Goal: Check status: Check status

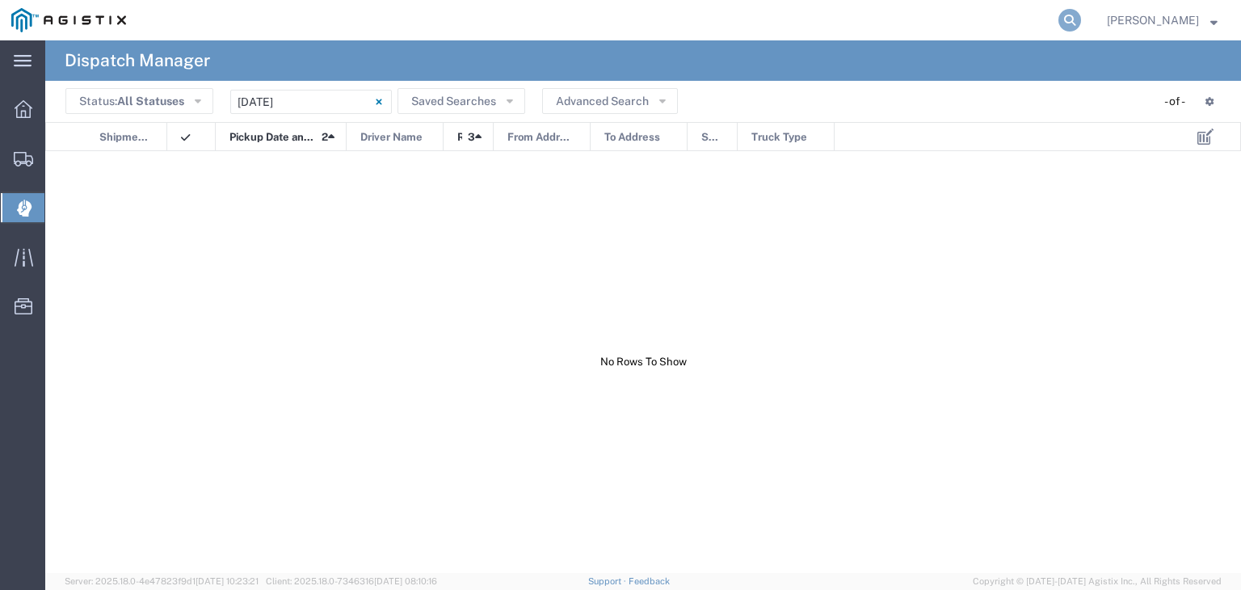
click at [1081, 23] on icon at bounding box center [1069, 20] width 23 height 23
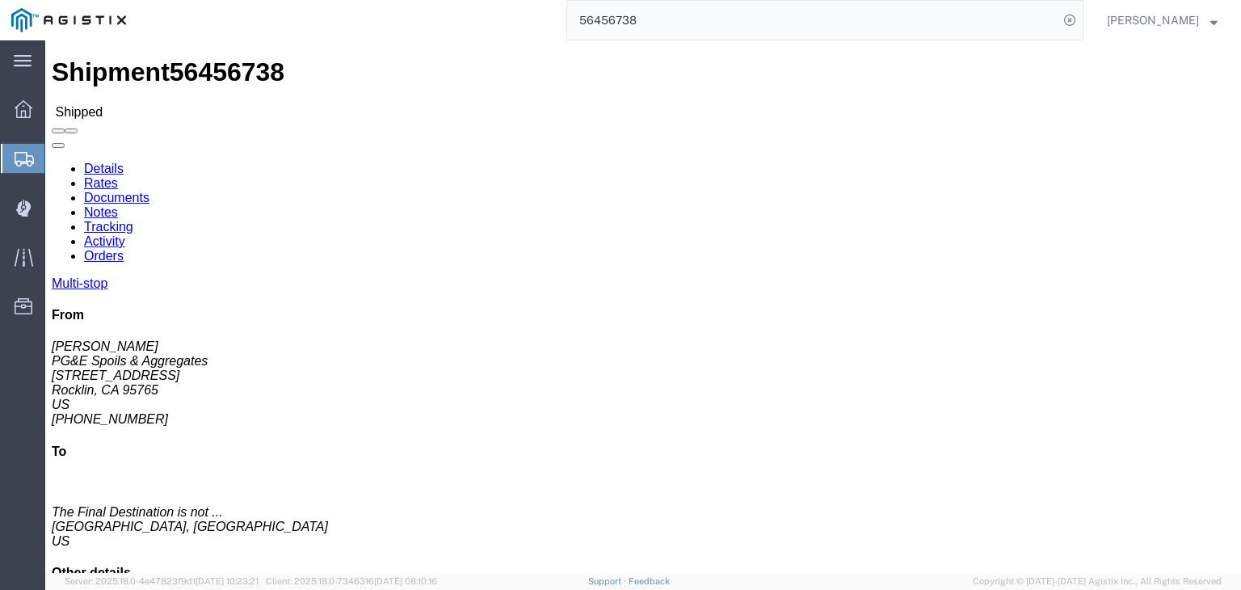
drag, startPoint x: 340, startPoint y: 98, endPoint x: 295, endPoint y: 57, distance: 60.6
click link "Tracking"
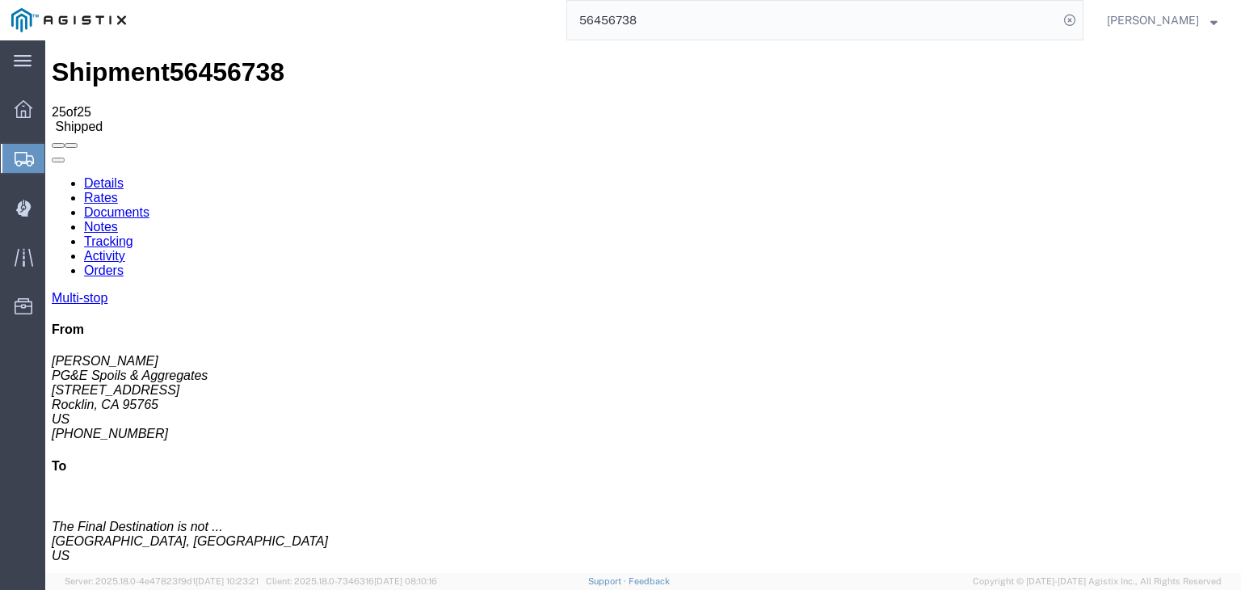
click at [107, 176] on link "Details" at bounding box center [104, 183] width 40 height 14
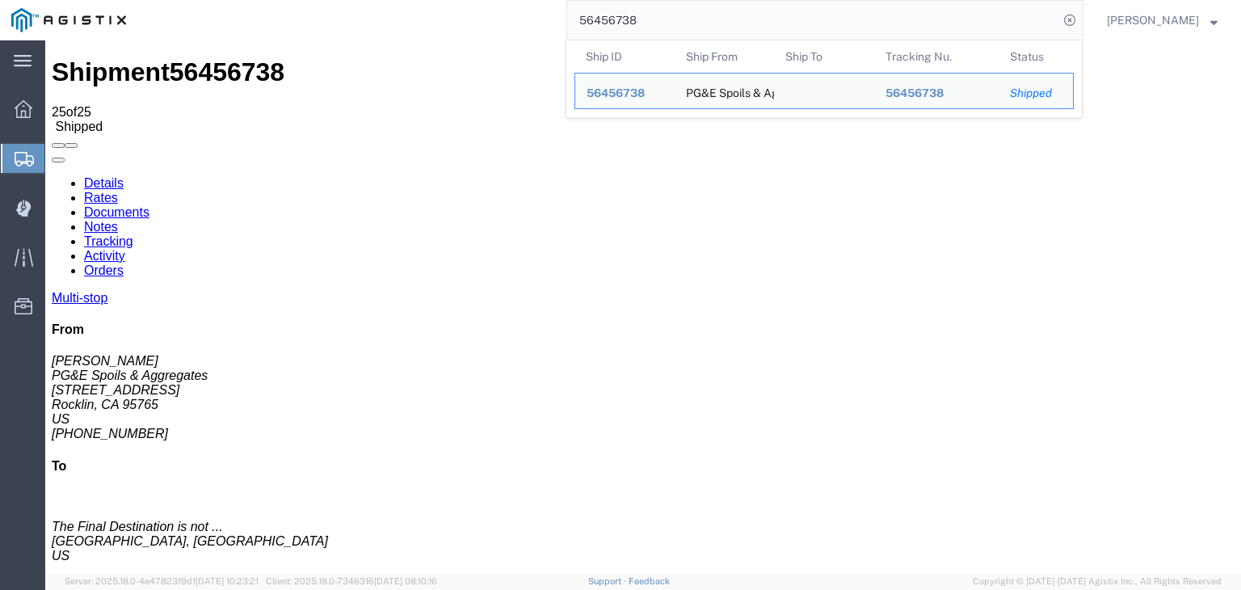
drag, startPoint x: 905, startPoint y: 24, endPoint x: 792, endPoint y: 1, distance: 115.5
click at [753, 20] on input "56456738" at bounding box center [812, 20] width 491 height 39
drag, startPoint x: 662, startPoint y: 11, endPoint x: 580, endPoint y: 23, distance: 83.3
click at [580, 23] on div "56456738 Ship ID Ship From Ship To Tracking Nu. Status Ship ID 56456738 Ship Fr…" at bounding box center [610, 20] width 946 height 40
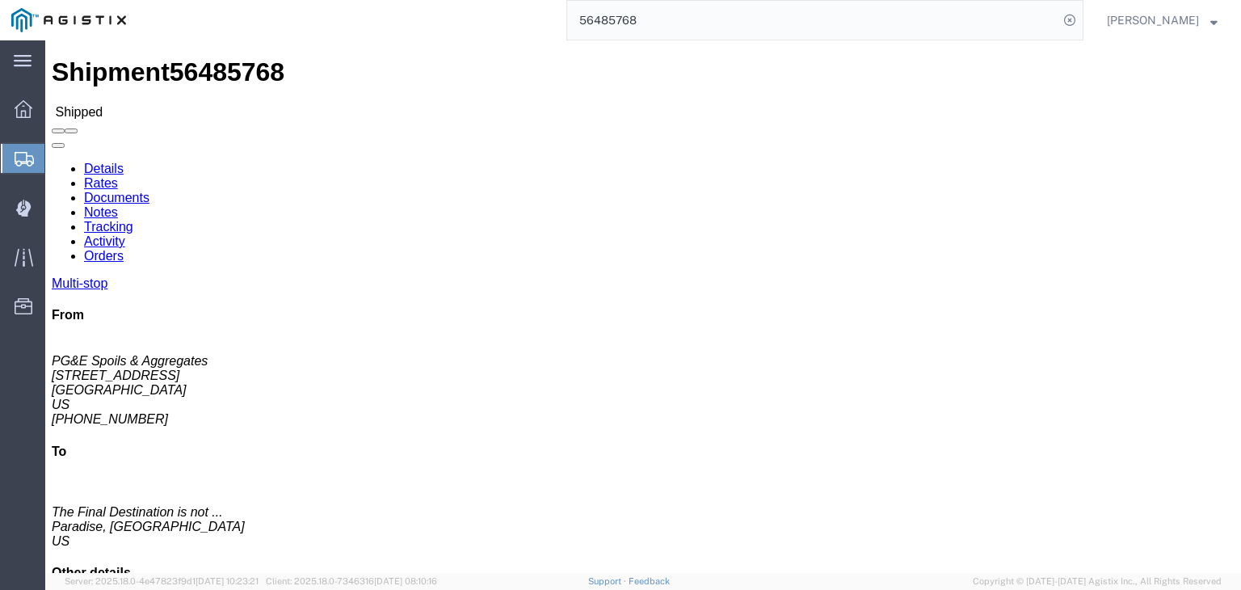
click link "Tracking"
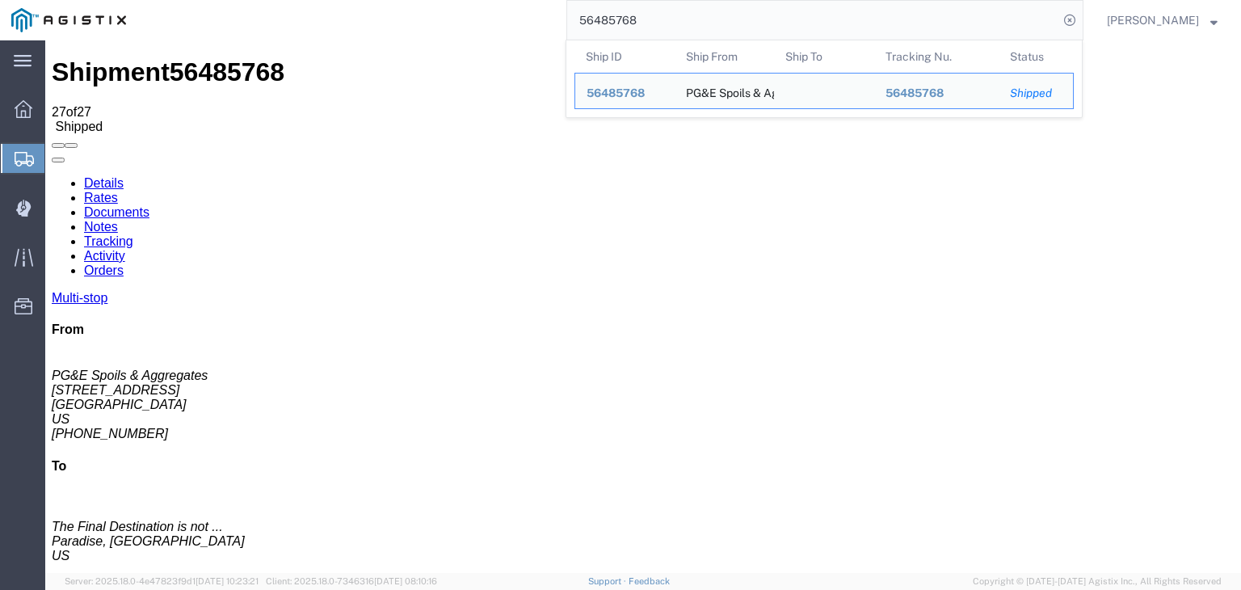
click at [716, 19] on input "56485768" at bounding box center [812, 20] width 491 height 39
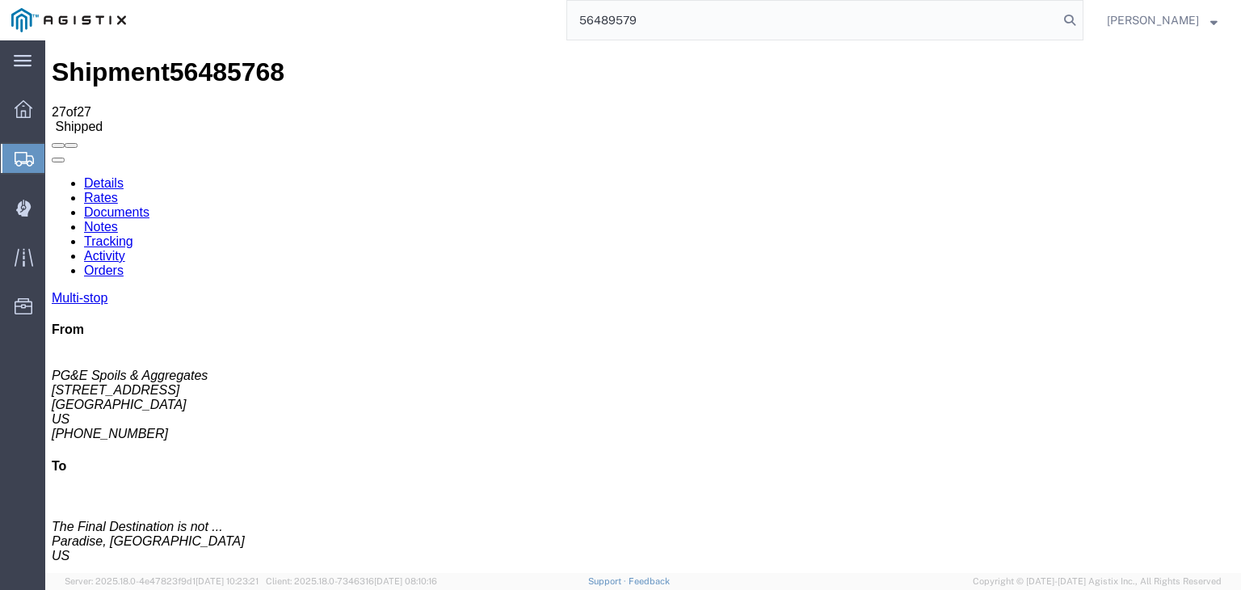
type input "56489579"
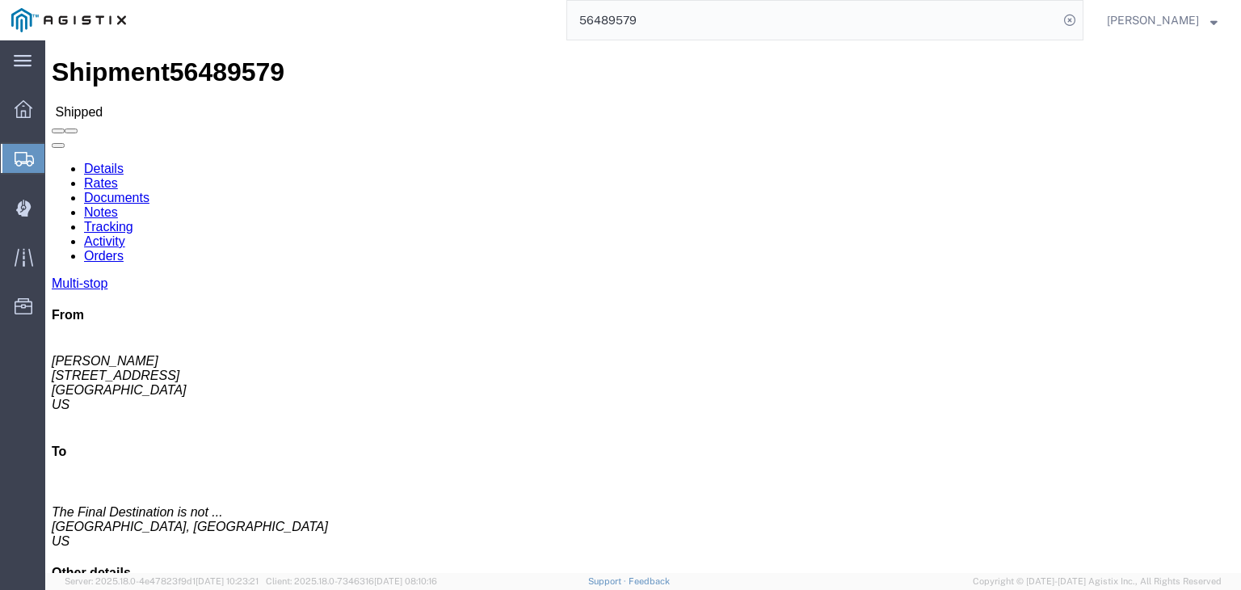
click link "Tracking"
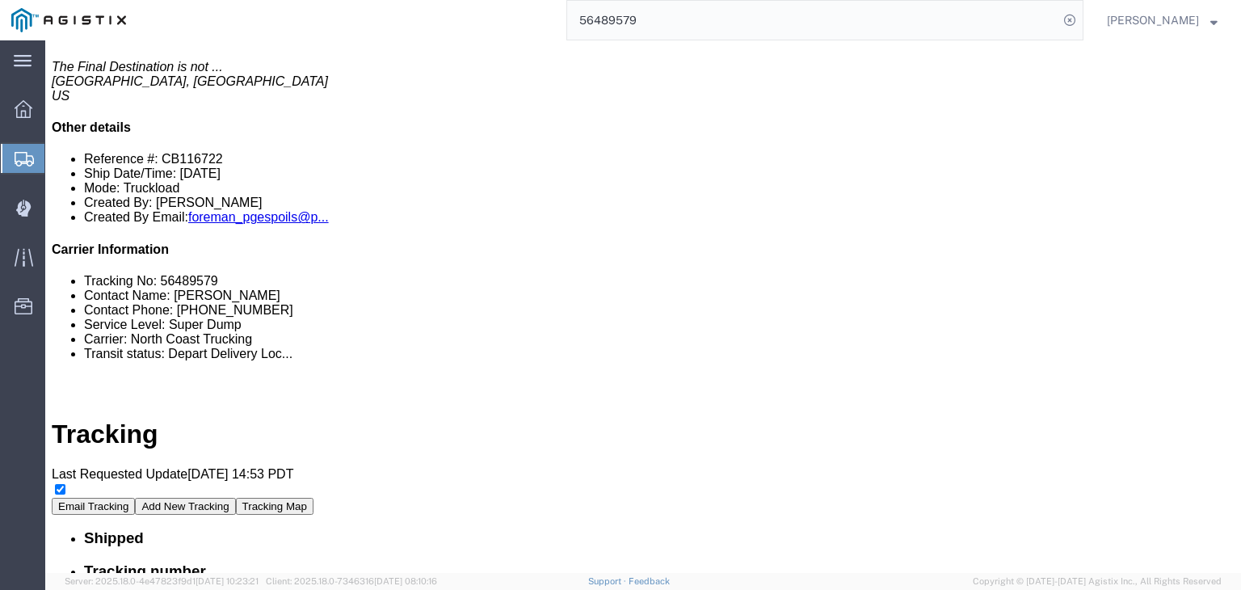
scroll to position [565, 0]
